Goal: Information Seeking & Learning: Learn about a topic

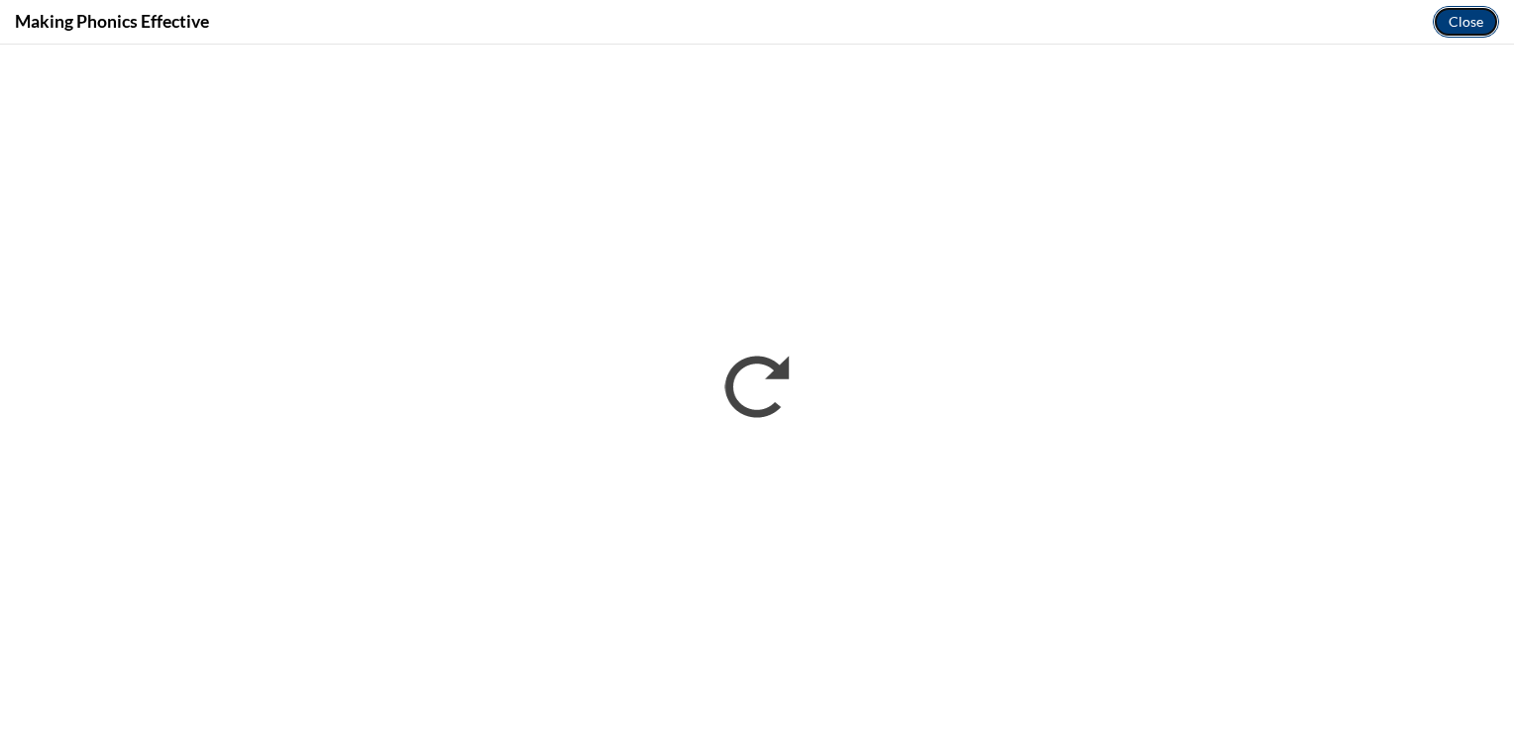
click at [1464, 28] on button "Close" at bounding box center [1465, 22] width 66 height 32
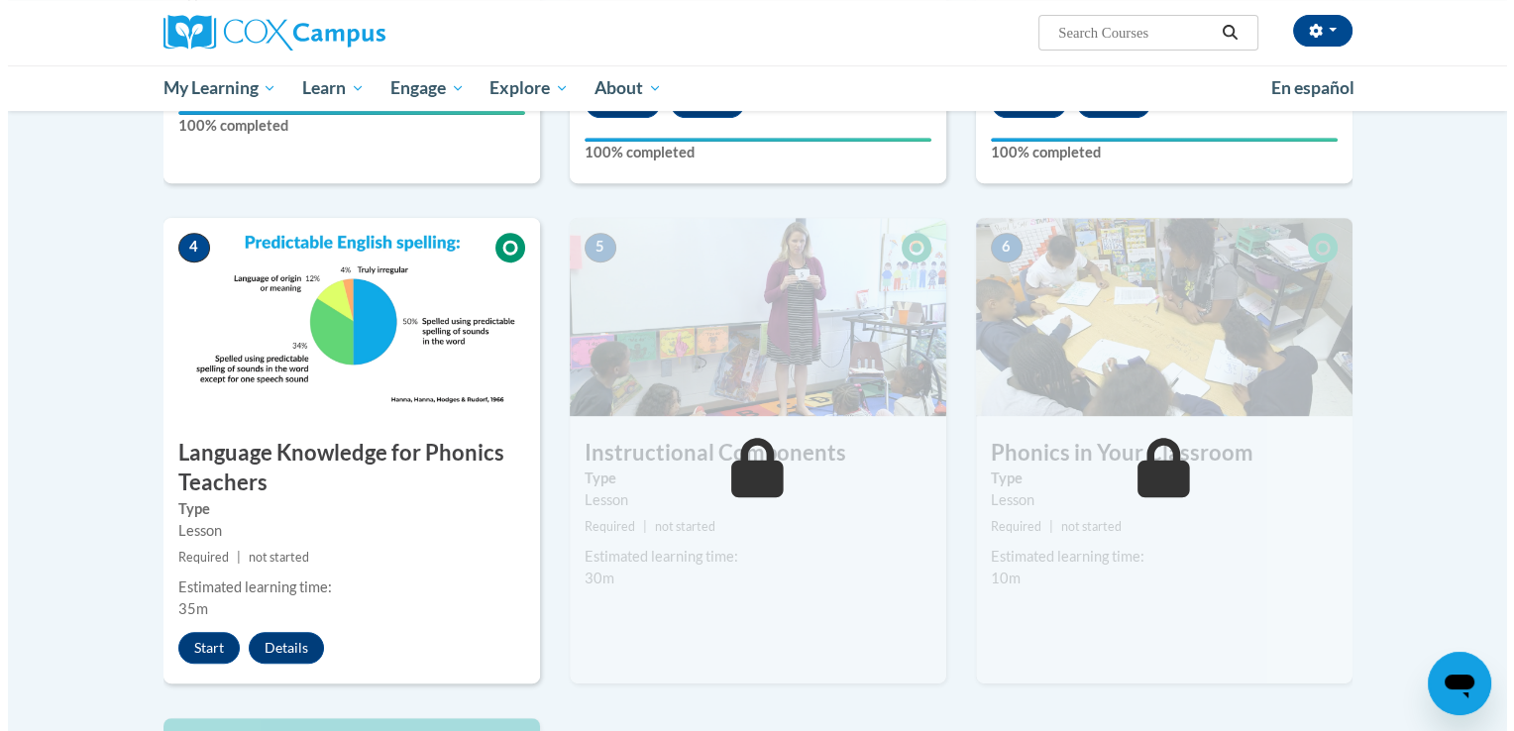
scroll to position [817, 0]
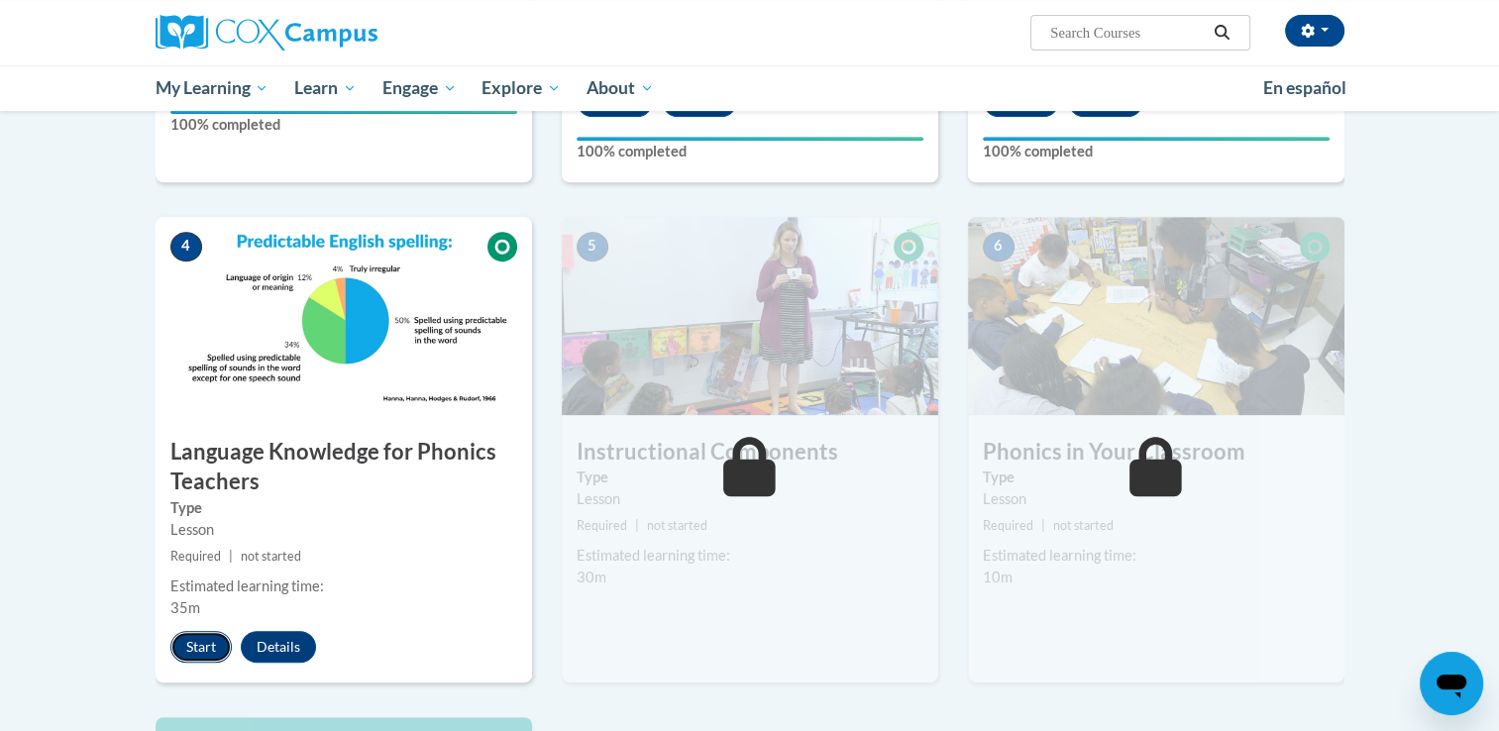
click at [178, 644] on button "Start" at bounding box center [200, 647] width 61 height 32
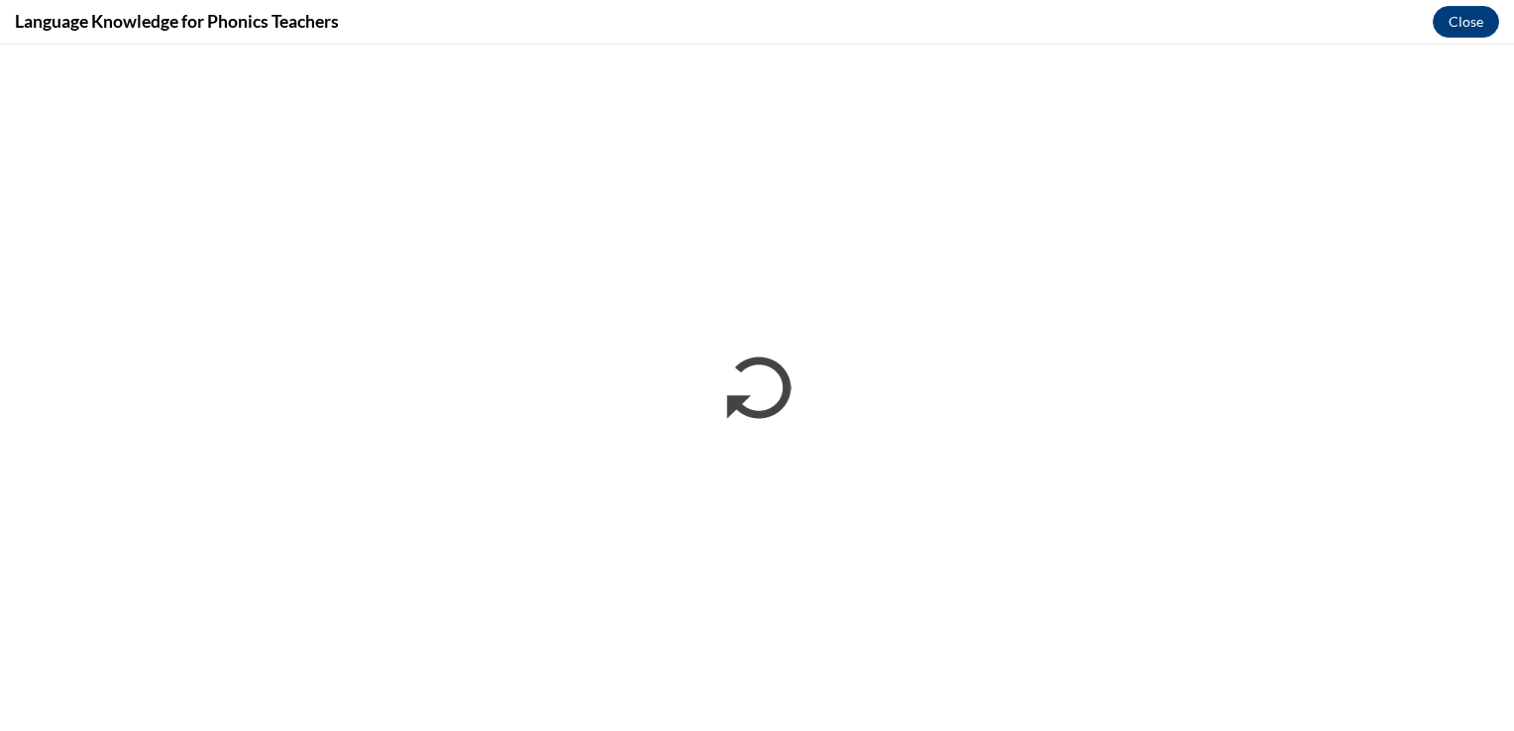
scroll to position [0, 0]
